Goal: Information Seeking & Learning: Learn about a topic

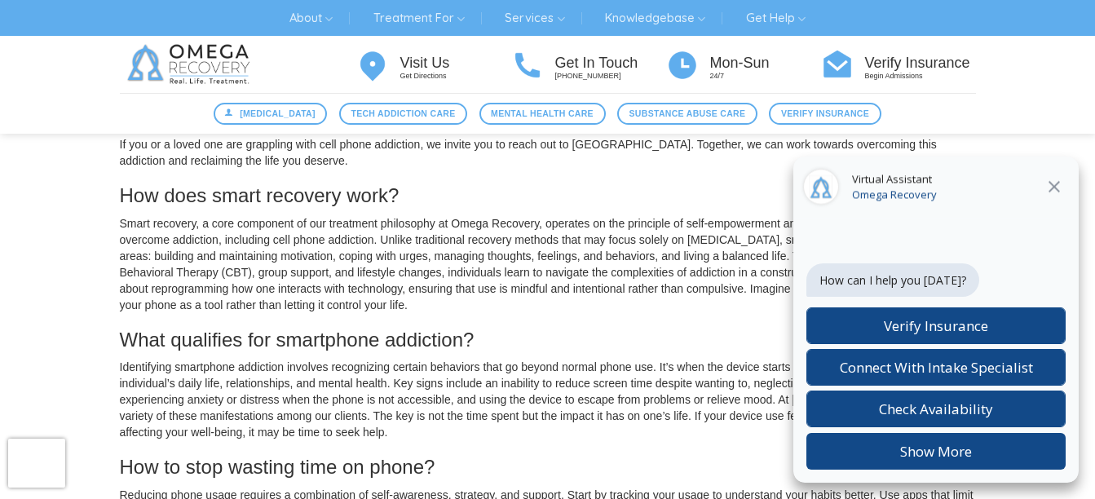
click at [1046, 184] on icon at bounding box center [1055, 187] width 20 height 20
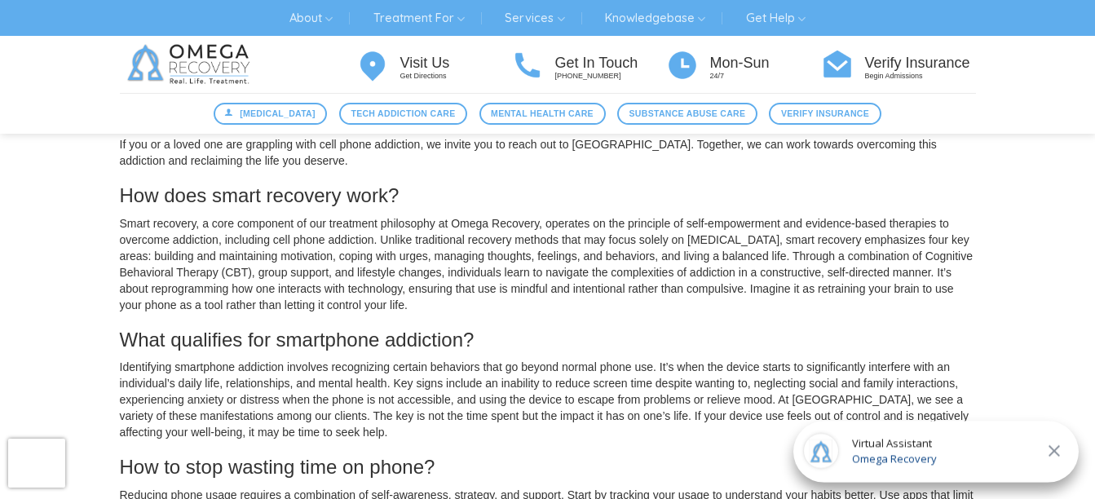
click at [1062, 451] on icon at bounding box center [1055, 451] width 20 height 20
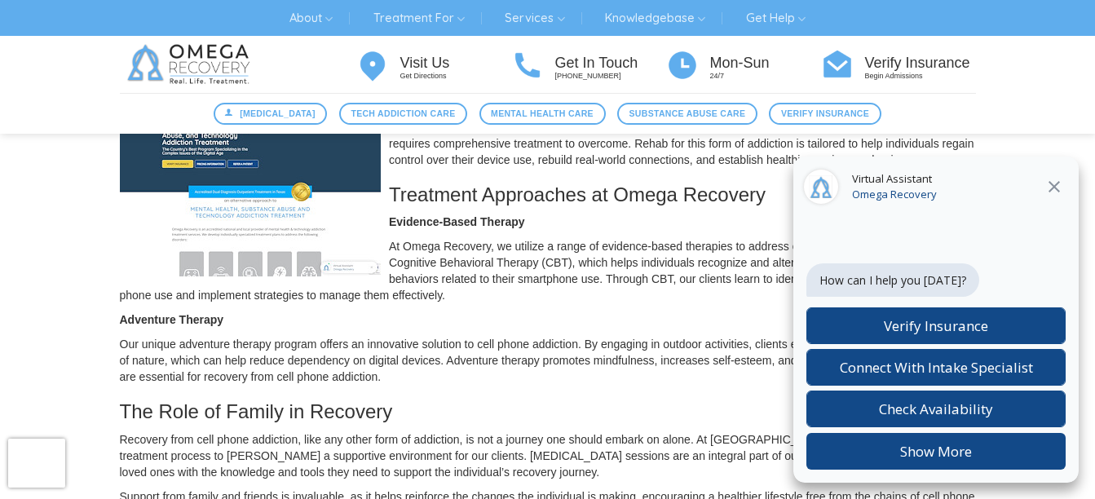
scroll to position [441, 0]
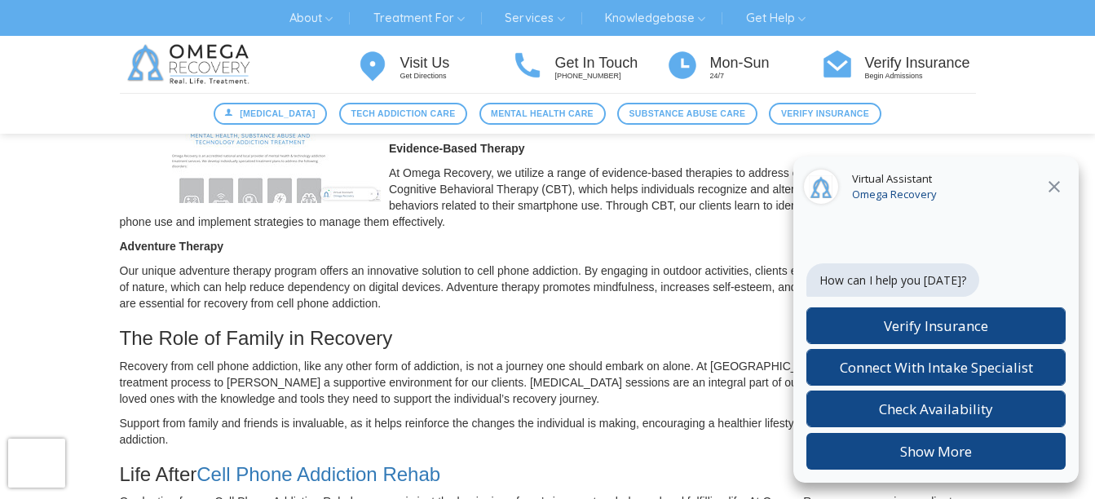
click at [1049, 192] on icon at bounding box center [1055, 187] width 20 height 20
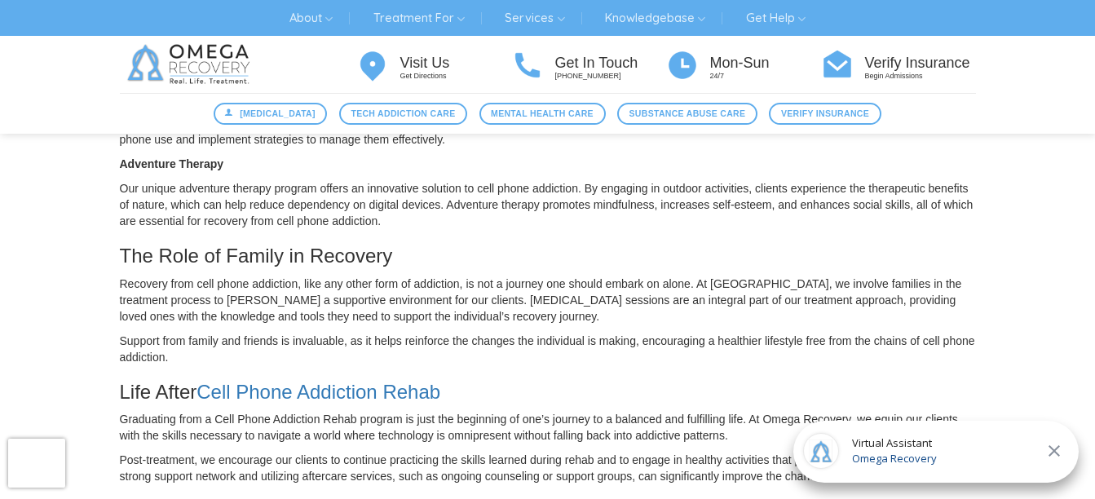
scroll to position [49, 0]
